Goal: Transaction & Acquisition: Subscribe to service/newsletter

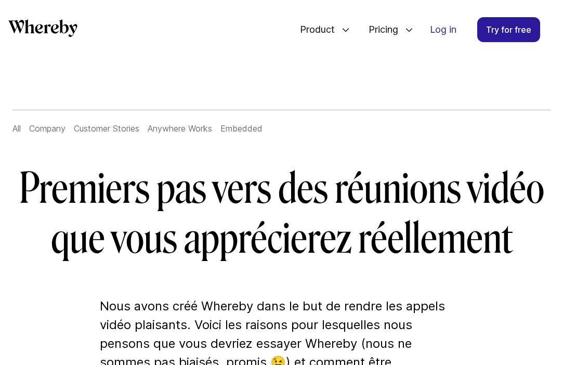
scroll to position [34, 0]
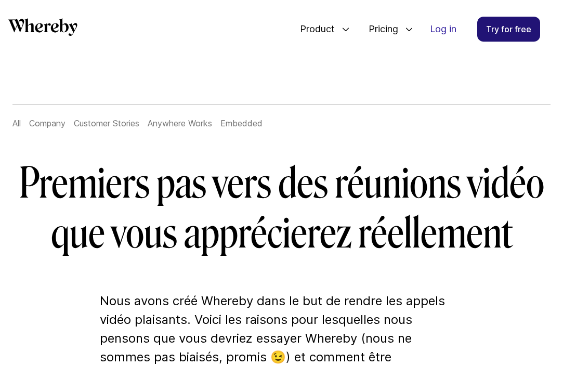
click at [506, 37] on link "Try for free" at bounding box center [508, 29] width 63 height 25
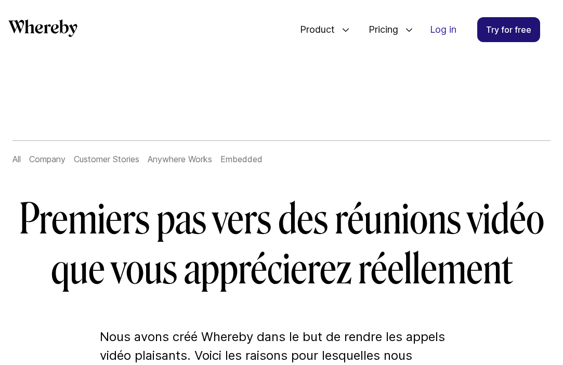
click at [501, 22] on link "Try for free" at bounding box center [508, 29] width 63 height 25
